Goal: Task Accomplishment & Management: Complete application form

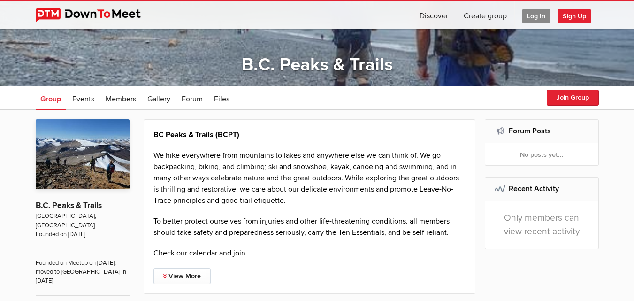
scroll to position [94, 0]
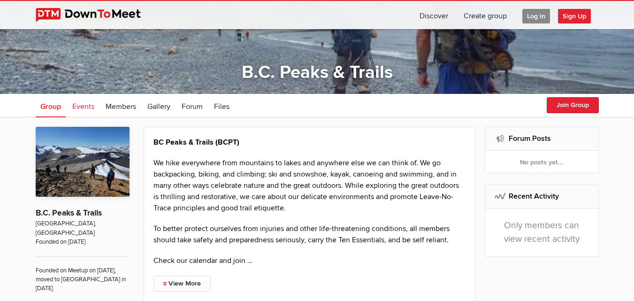
click at [79, 106] on span "Events" at bounding box center [83, 106] width 22 height 9
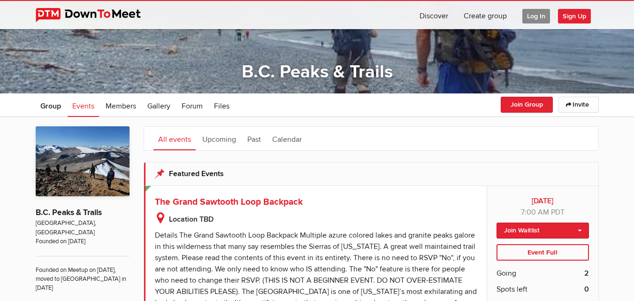
scroll to position [94, 0]
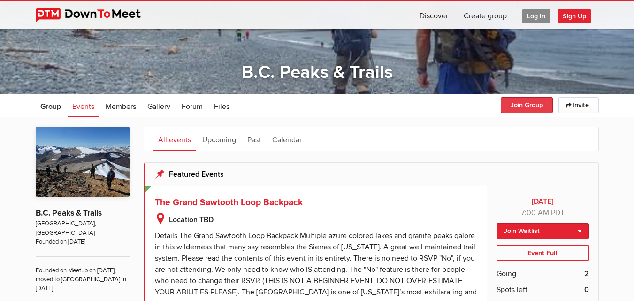
click at [522, 103] on button "Join Group" at bounding box center [527, 105] width 52 height 16
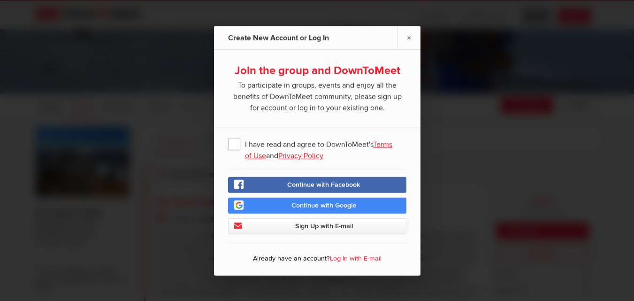
click at [233, 146] on span "I have read and agree to DownToMeet's Terms of Use and Privacy Policy" at bounding box center [317, 143] width 178 height 17
click at [0, 0] on input "I have read and agree to DownToMeet's Terms of Use and Privacy Policy" at bounding box center [0, 0] width 0 height 0
click at [312, 184] on span "Continue with Facebook" at bounding box center [323, 184] width 73 height 8
click at [408, 37] on link "×" at bounding box center [408, 37] width 23 height 23
